Goal: Transaction & Acquisition: Purchase product/service

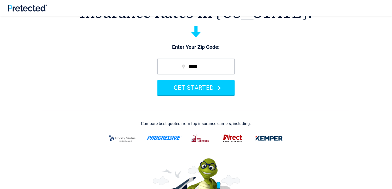
scroll to position [57, 0]
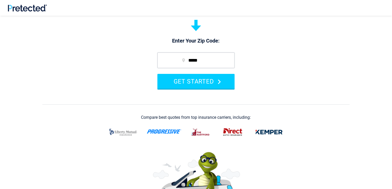
click at [172, 132] on img at bounding box center [164, 132] width 35 height 4
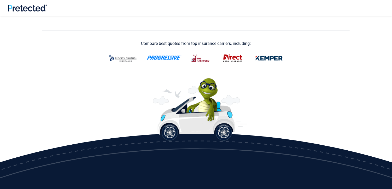
scroll to position [127, 0]
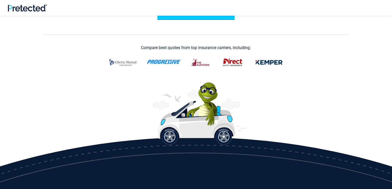
click at [170, 62] on img at bounding box center [164, 62] width 35 height 4
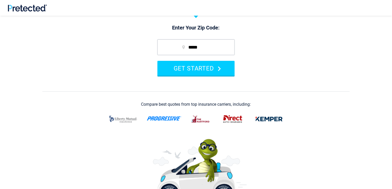
scroll to position [69, 0]
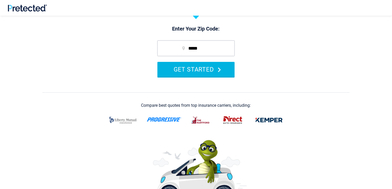
click at [206, 71] on button "GET STARTED" at bounding box center [195, 69] width 77 height 15
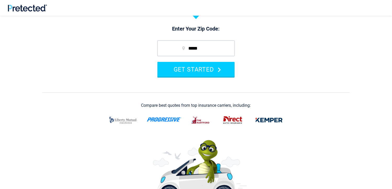
click at [158, 119] on img at bounding box center [164, 120] width 35 height 4
click at [158, 118] on img at bounding box center [164, 120] width 35 height 4
click at [168, 119] on img at bounding box center [164, 120] width 35 height 4
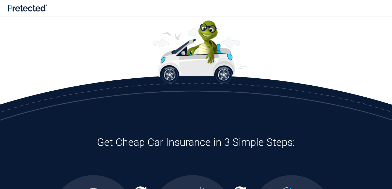
scroll to position [190, 0]
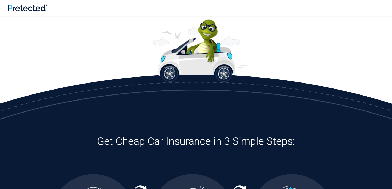
drag, startPoint x: 391, startPoint y: 68, endPoint x: 391, endPoint y: 83, distance: 15.4
click at [198, 143] on h3 "Get Cheap Car Insurance in 3 Simple Steps:" at bounding box center [196, 141] width 290 height 13
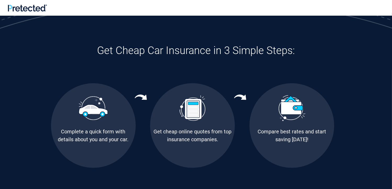
scroll to position [282, 0]
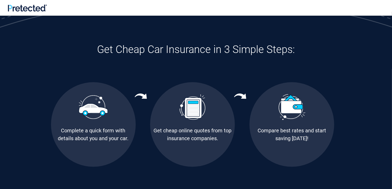
click at [190, 108] on img at bounding box center [192, 107] width 26 height 26
click at [190, 138] on div "Get cheap online quotes from top insurance companies." at bounding box center [192, 135] width 85 height 16
click at [175, 137] on div "Get cheap online quotes from top insurance companies." at bounding box center [192, 135] width 85 height 16
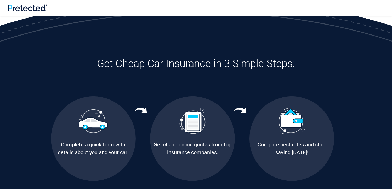
scroll to position [264, 0]
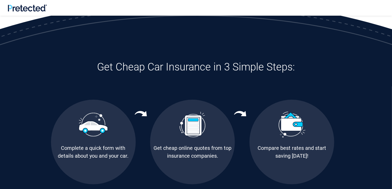
click at [89, 148] on div "Complete a quick form with details about you and your car." at bounding box center [93, 152] width 85 height 16
click at [170, 70] on h3 "Get Cheap Car Insurance in 3 Simple Steps:" at bounding box center [196, 67] width 290 height 13
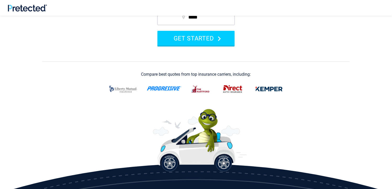
scroll to position [97, 0]
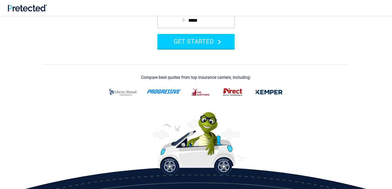
click at [168, 90] on img at bounding box center [164, 92] width 35 height 4
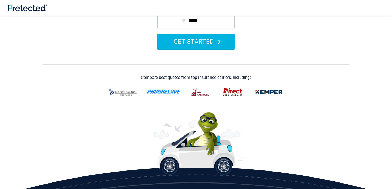
click at [219, 41] on icon "submit" at bounding box center [219, 41] width 3 height 5
